Goal: Task Accomplishment & Management: Use online tool/utility

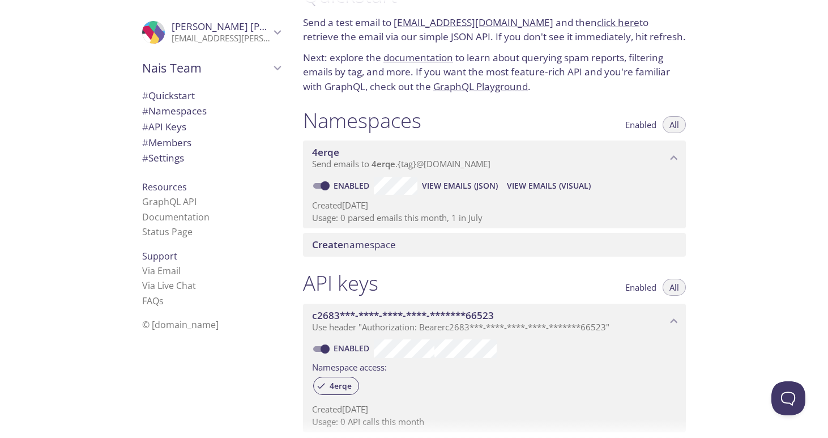
scroll to position [43, 0]
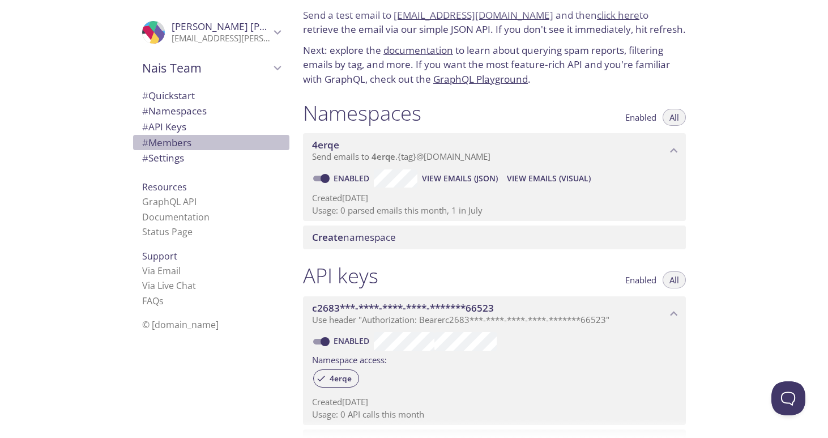
click at [189, 145] on span "# Members" at bounding box center [211, 142] width 138 height 15
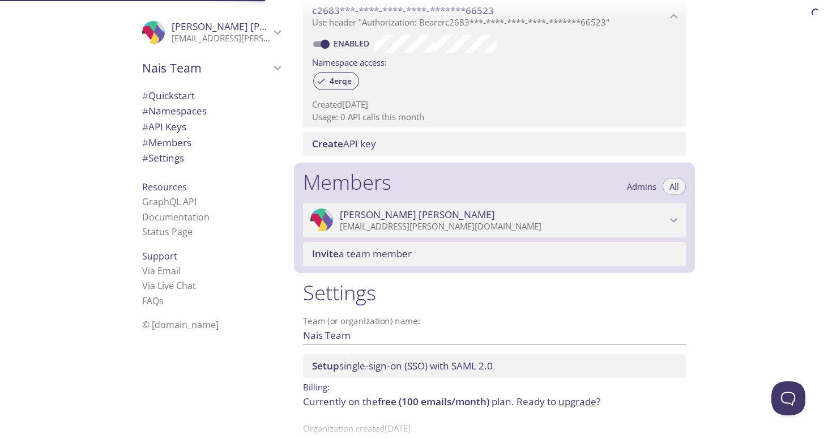
scroll to position [368, 0]
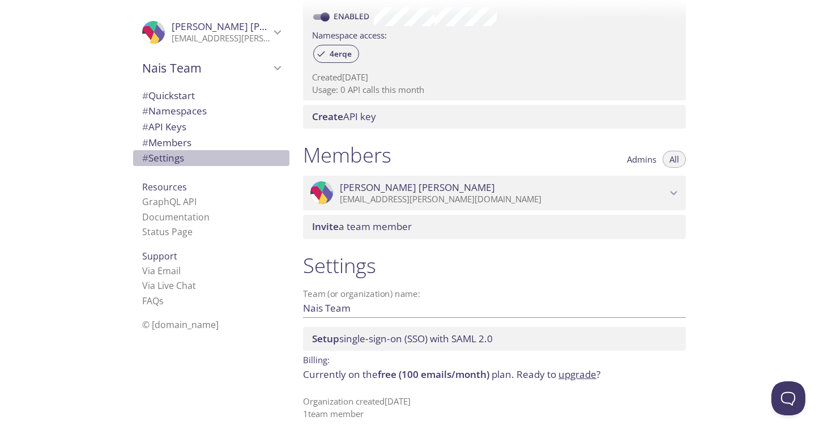
click at [166, 163] on span "# Settings" at bounding box center [163, 157] width 42 height 13
click at [274, 31] on icon "Łukasz Kołodziejczyk" at bounding box center [277, 32] width 7 height 5
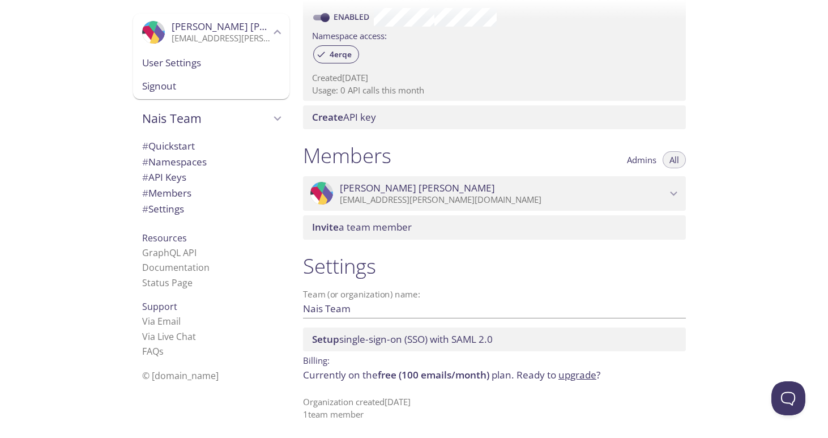
click at [272, 31] on icon "Łukasz Kołodziejczyk" at bounding box center [277, 32] width 15 height 15
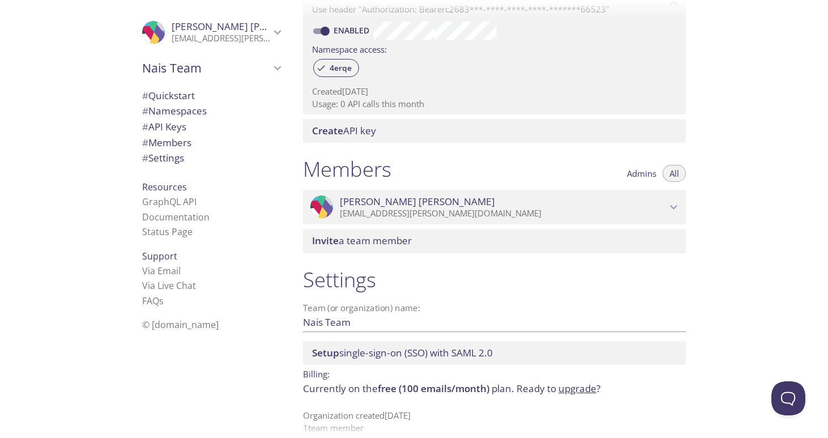
scroll to position [346, 0]
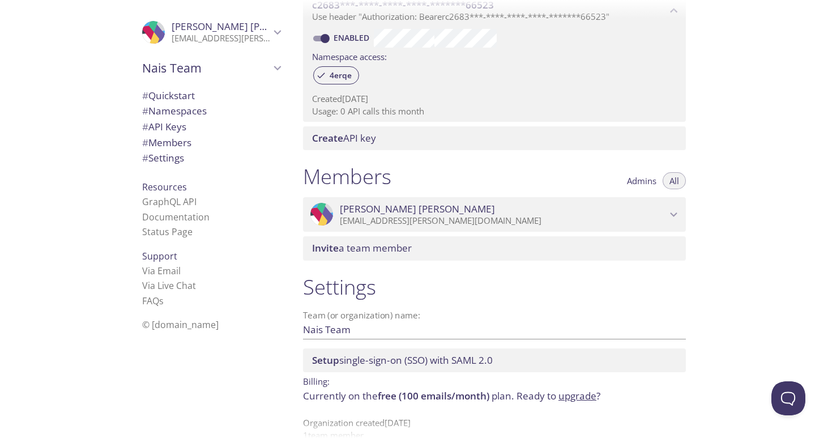
click at [676, 214] on icon "Łukasz Kołodziejczyk" at bounding box center [674, 214] width 7 height 5
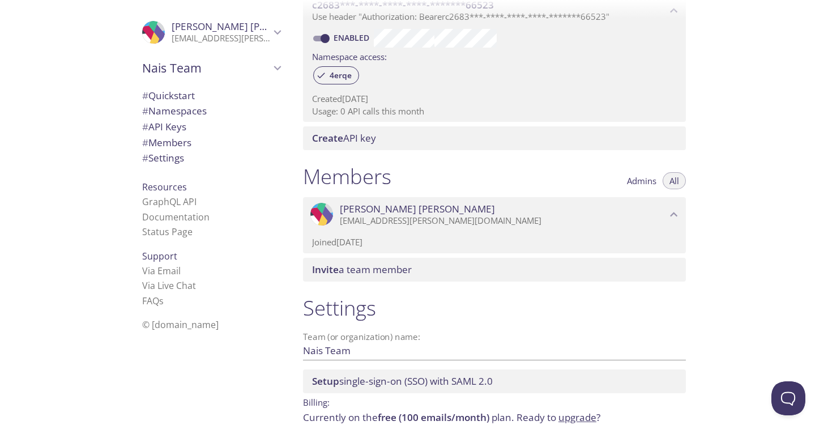
click at [676, 214] on icon "Łukasz Kołodziejczyk" at bounding box center [674, 214] width 15 height 15
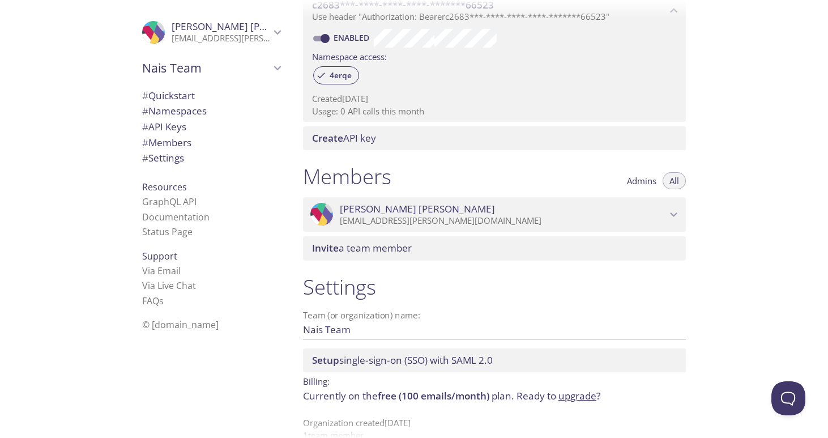
scroll to position [0, 0]
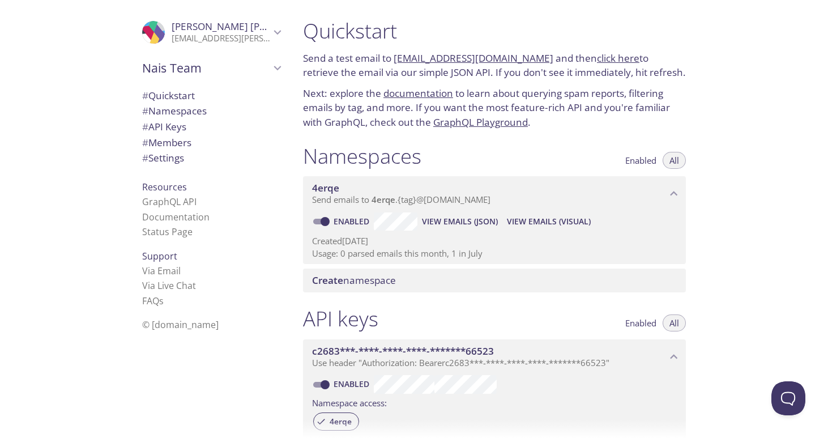
drag, startPoint x: 469, startPoint y: 223, endPoint x: 561, endPoint y: 204, distance: 94.8
click at [561, 204] on div "4erqe Send emails to 4erqe . {tag} @[DOMAIN_NAME] Enabled View Emails (JSON) Vi…" at bounding box center [494, 220] width 383 height 88
click at [551, 220] on span "View Emails (Visual)" at bounding box center [549, 222] width 84 height 14
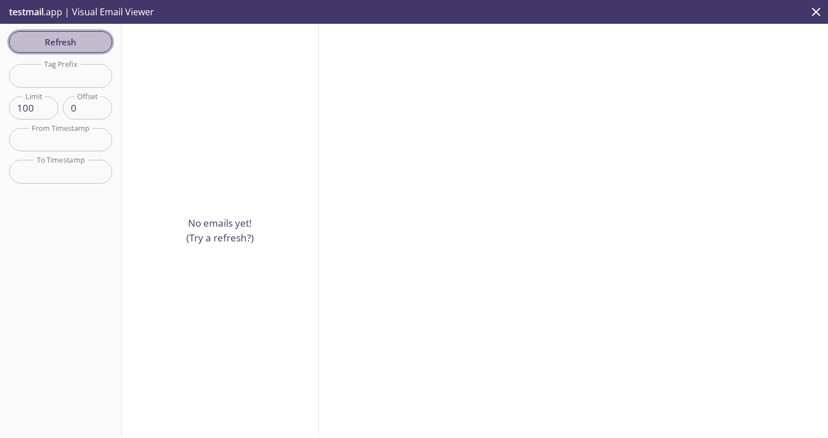
click at [59, 45] on span "Refresh" at bounding box center [60, 42] width 85 height 15
click at [44, 81] on input "text" at bounding box center [60, 75] width 103 height 23
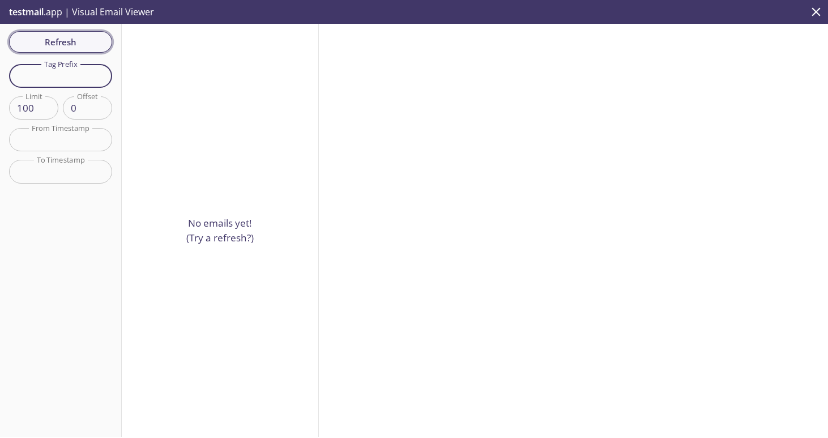
click at [45, 43] on span "Refresh" at bounding box center [60, 42] width 85 height 15
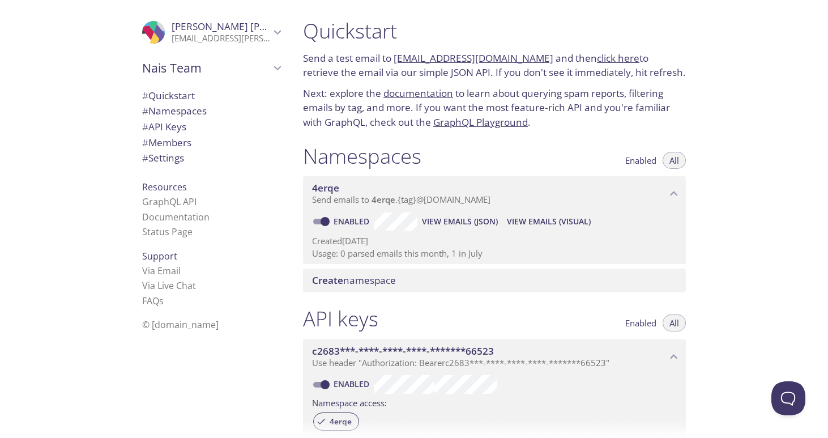
drag, startPoint x: 393, startPoint y: 57, endPoint x: 533, endPoint y: 62, distance: 140.0
click at [533, 62] on p "Send a test email to [EMAIL_ADDRESS][DOMAIN_NAME] and then click here to retrie…" at bounding box center [494, 65] width 383 height 29
copy p "[EMAIL_ADDRESS][DOMAIN_NAME]"
click at [527, 221] on span "View Emails (Visual)" at bounding box center [549, 222] width 84 height 14
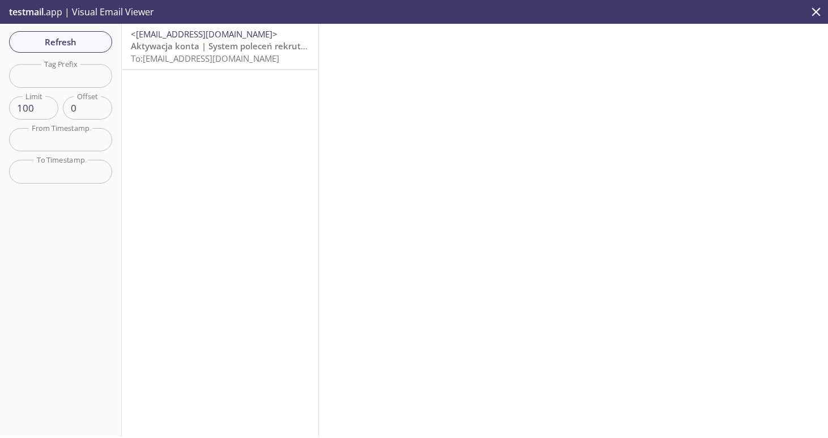
click at [158, 48] on span "Aktywacja konta | System poleceń rekrutacyjnych" at bounding box center [234, 45] width 206 height 11
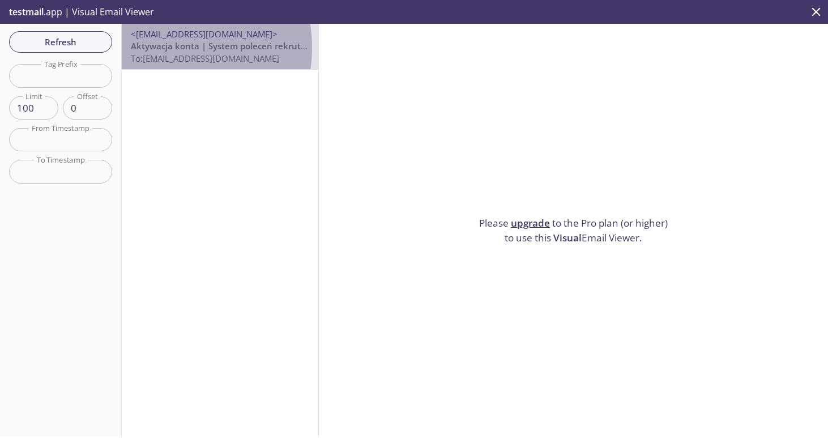
click at [158, 48] on span "Aktywacja konta | System poleceń rekrutacyjnych" at bounding box center [234, 45] width 206 height 11
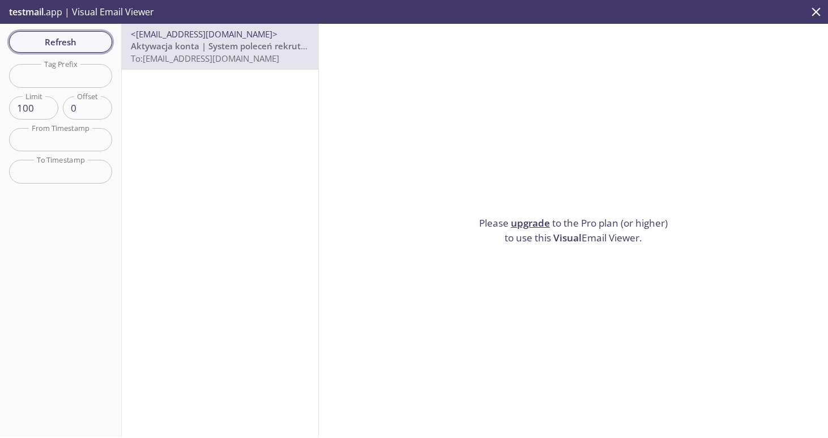
click at [52, 46] on span "Refresh" at bounding box center [60, 42] width 85 height 15
